Goal: Entertainment & Leisure: Browse casually

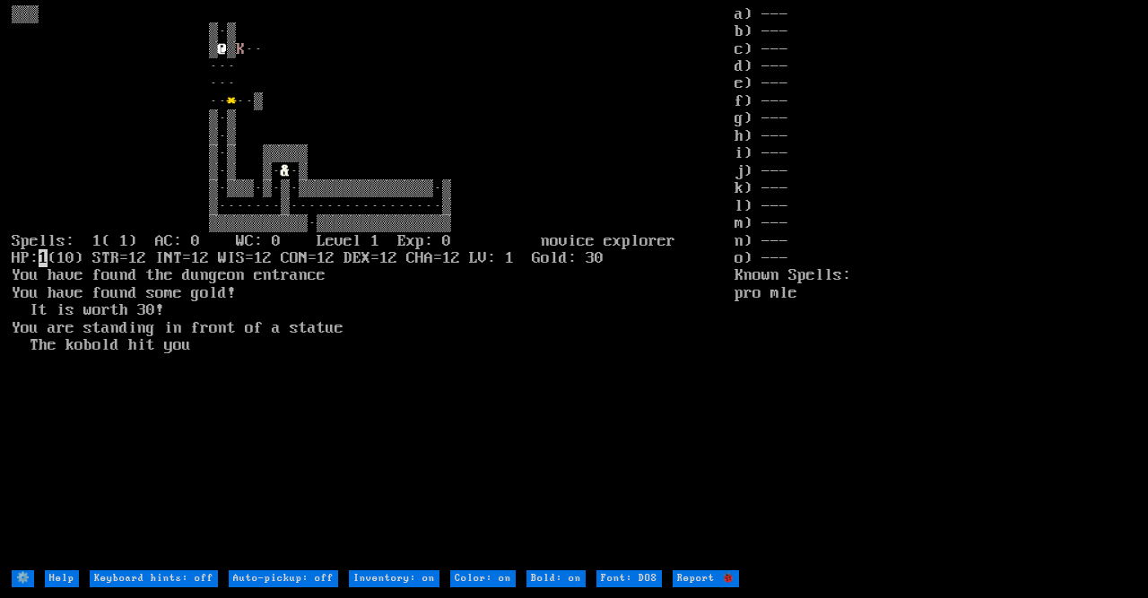
click at [1058, 54] on stats "a) --- b) --- c) --- d) --- e) --- f) --- g) --- h) --- i) --- j) --- k) --- l)…" at bounding box center [935, 287] width 402 height 562
